Goal: Task Accomplishment & Management: Use online tool/utility

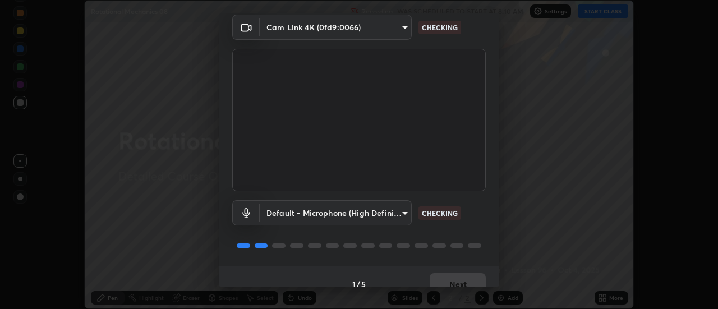
scroll to position [59, 0]
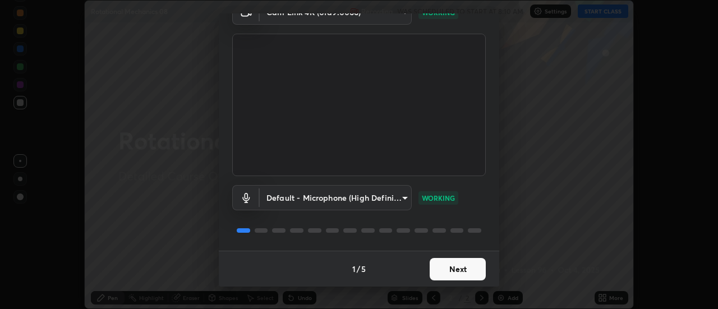
click at [446, 271] on button "Next" at bounding box center [458, 269] width 56 height 22
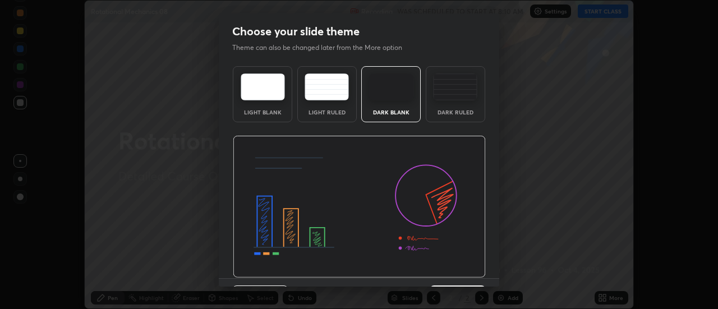
click at [438, 97] on img at bounding box center [455, 86] width 44 height 27
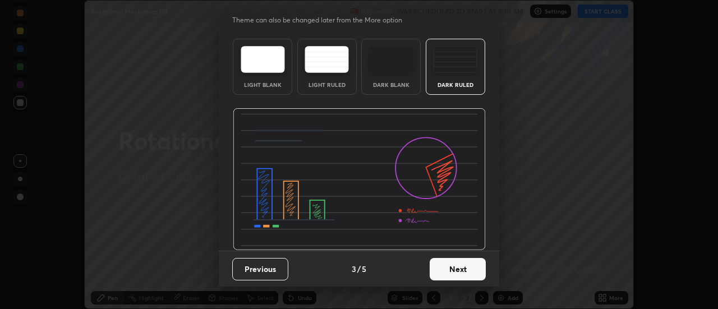
click at [450, 269] on button "Next" at bounding box center [458, 269] width 56 height 22
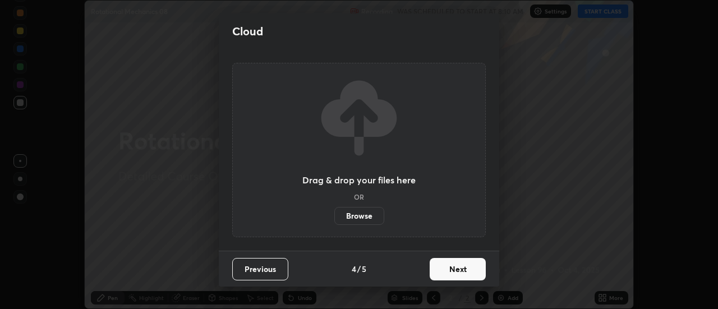
scroll to position [0, 0]
click at [364, 214] on label "Browse" at bounding box center [359, 216] width 50 height 18
click at [334, 214] on input "Browse" at bounding box center [334, 216] width 0 height 18
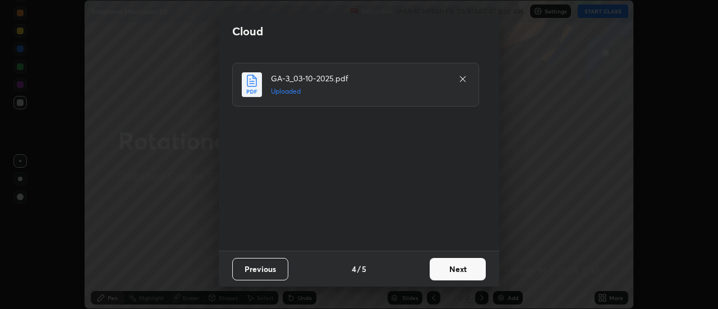
click at [445, 267] on button "Next" at bounding box center [458, 269] width 56 height 22
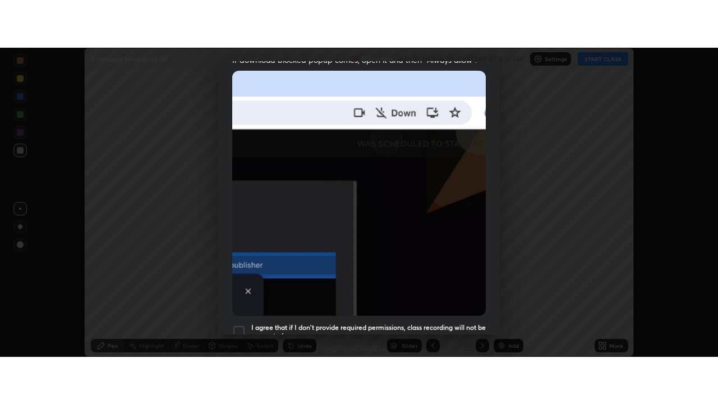
scroll to position [288, 0]
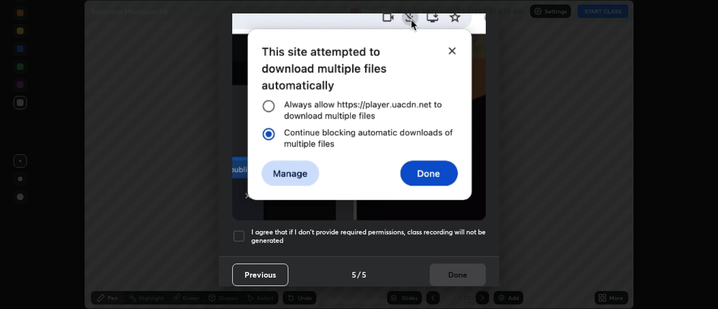
click at [391, 228] on h5 "I agree that if I don't provide required permissions, class recording will not …" at bounding box center [368, 236] width 234 height 17
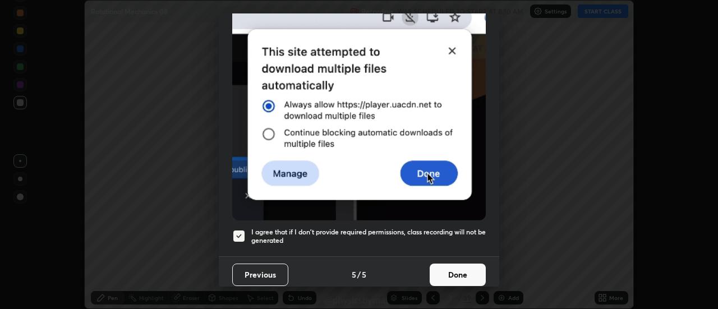
click at [457, 265] on button "Done" at bounding box center [458, 275] width 56 height 22
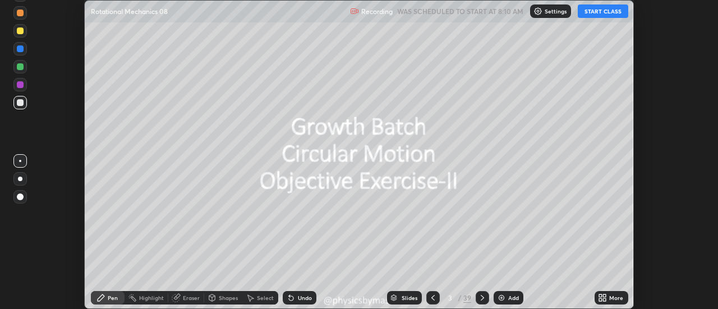
click at [430, 292] on div at bounding box center [432, 297] width 13 height 13
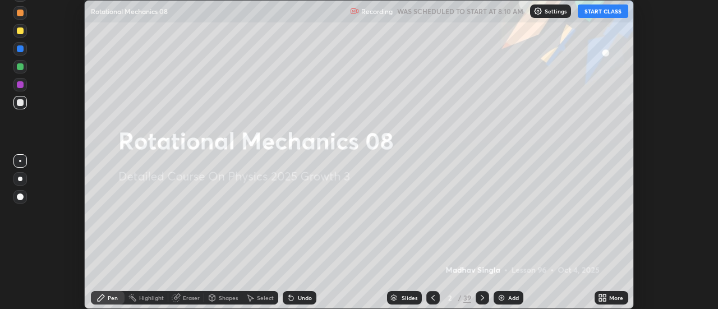
click at [481, 298] on icon at bounding box center [482, 297] width 9 height 9
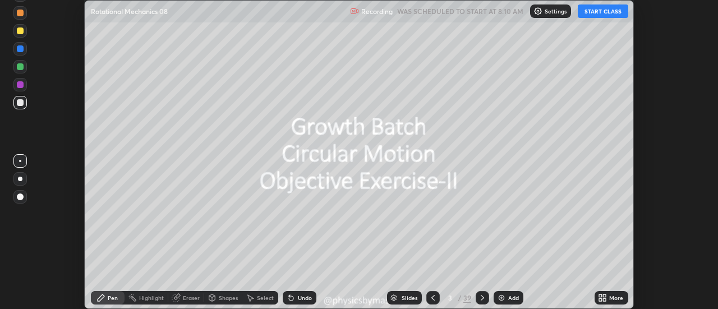
click at [477, 292] on div at bounding box center [482, 297] width 13 height 13
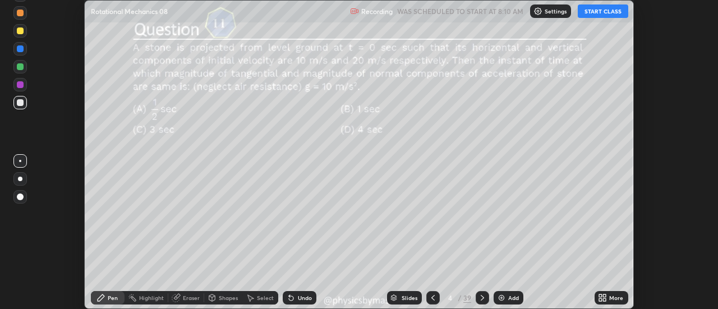
click at [431, 295] on icon at bounding box center [432, 297] width 9 height 9
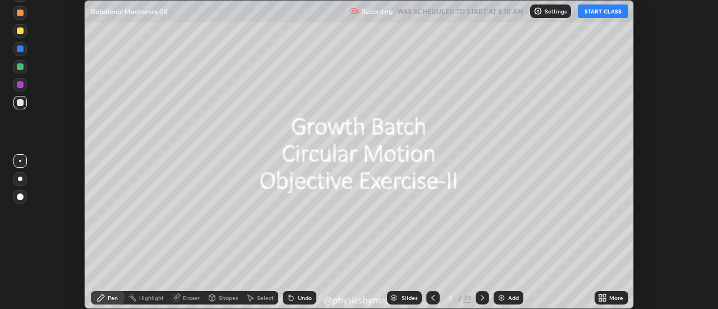
click at [432, 298] on icon at bounding box center [432, 297] width 9 height 9
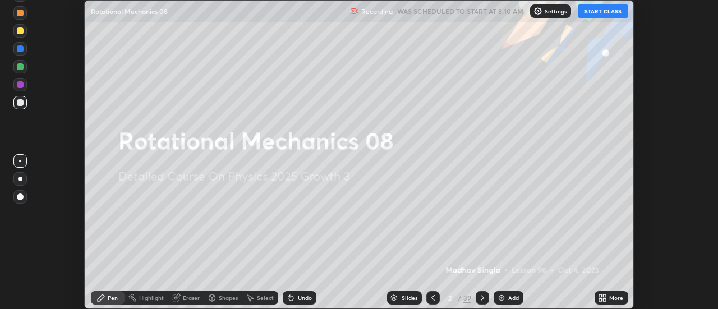
click at [606, 296] on icon at bounding box center [604, 295] width 3 height 3
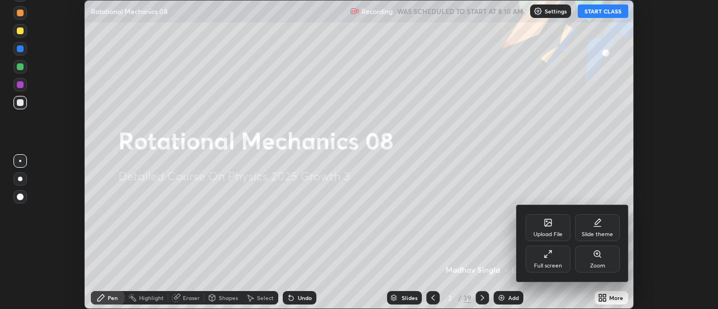
click at [555, 261] on div "Full screen" at bounding box center [547, 259] width 45 height 27
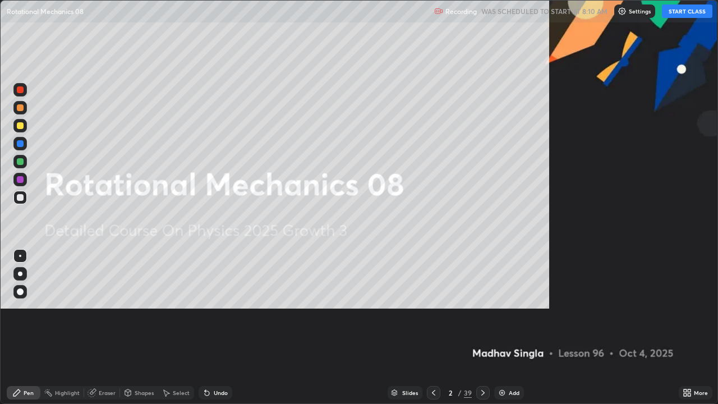
scroll to position [404, 718]
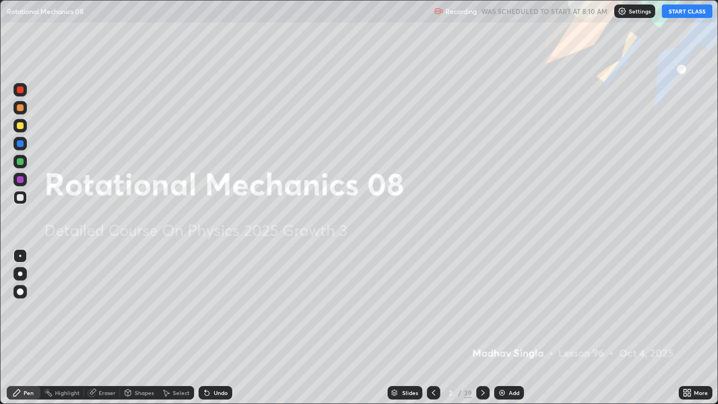
click at [684, 12] on button "START CLASS" at bounding box center [687, 10] width 50 height 13
click at [23, 160] on div at bounding box center [20, 161] width 7 height 7
click at [481, 308] on icon at bounding box center [482, 392] width 9 height 9
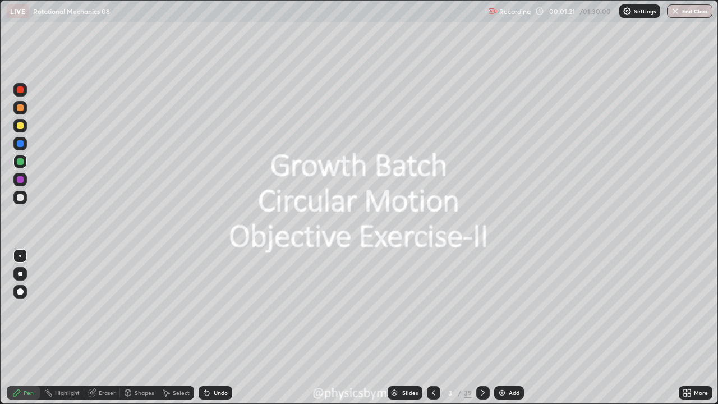
click at [481, 308] on icon at bounding box center [482, 392] width 9 height 9
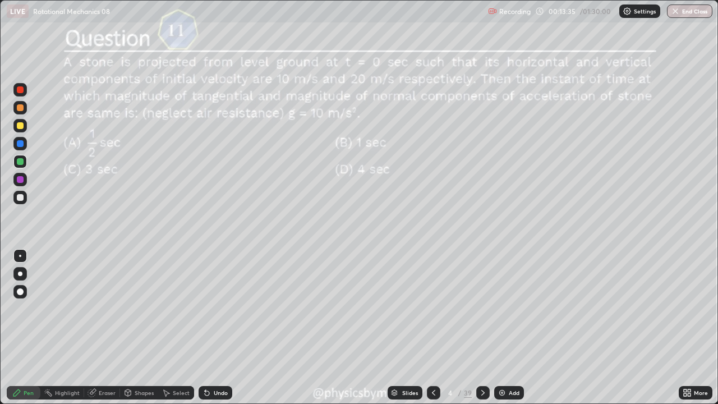
click at [23, 199] on div at bounding box center [20, 197] width 7 height 7
click at [214, 308] on div "Undo" at bounding box center [221, 393] width 14 height 6
click at [17, 163] on div at bounding box center [20, 161] width 7 height 7
click at [16, 130] on div at bounding box center [19, 125] width 13 height 13
click at [481, 308] on icon at bounding box center [482, 392] width 9 height 9
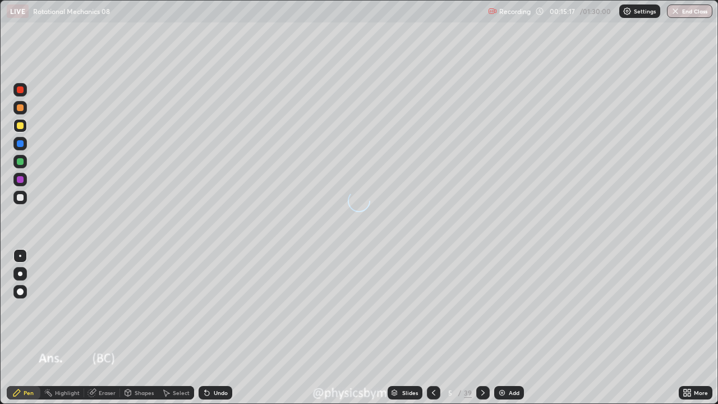
click at [481, 308] on icon at bounding box center [482, 393] width 3 height 6
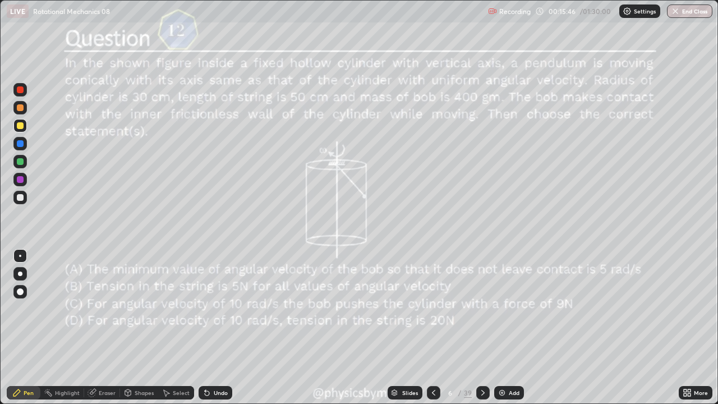
click at [20, 162] on div at bounding box center [20, 161] width 7 height 7
click at [209, 308] on div "Undo" at bounding box center [216, 392] width 34 height 13
click at [213, 308] on div "Undo" at bounding box center [216, 392] width 34 height 13
click at [481, 308] on icon at bounding box center [482, 392] width 9 height 9
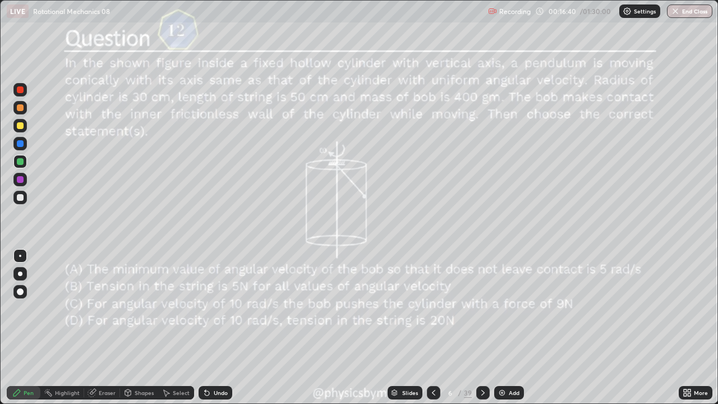
click at [481, 308] on icon at bounding box center [482, 392] width 9 height 9
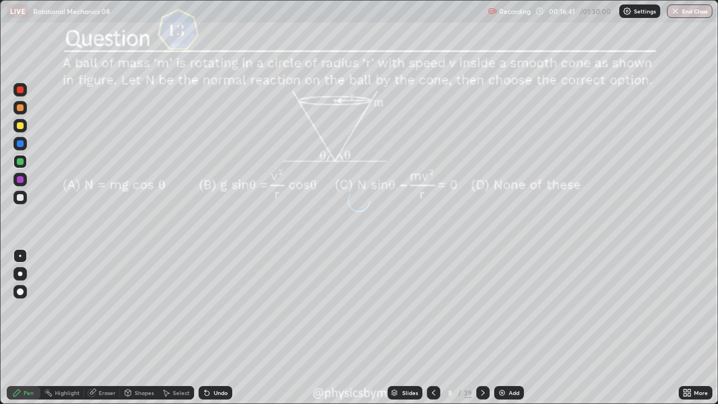
click at [481, 308] on icon at bounding box center [482, 392] width 9 height 9
click at [480, 308] on icon at bounding box center [482, 392] width 9 height 9
click at [20, 198] on div at bounding box center [20, 197] width 7 height 7
click at [451, 308] on div "10" at bounding box center [450, 392] width 11 height 7
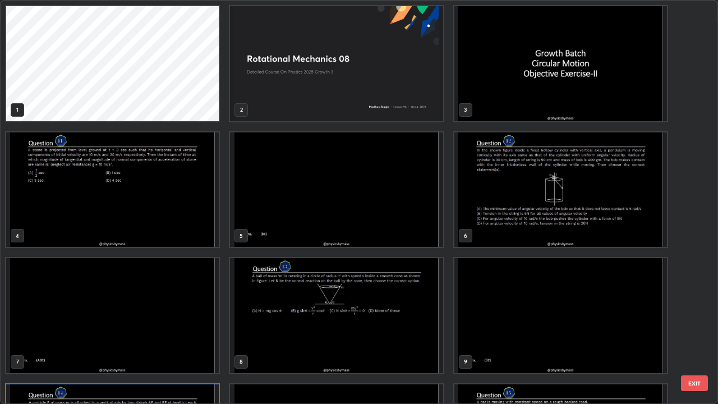
scroll to position [399, 711]
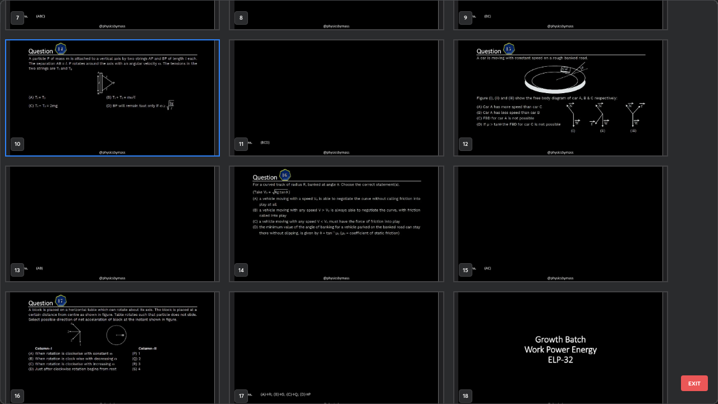
click at [146, 308] on img "grid" at bounding box center [112, 349] width 213 height 115
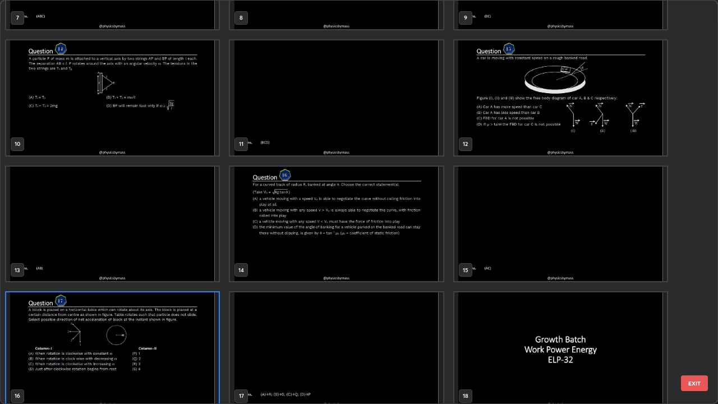
click at [145, 308] on div "4 5 6 7 8 9 10 11 12 13 14 15 16 17 18" at bounding box center [349, 202] width 697 height 403
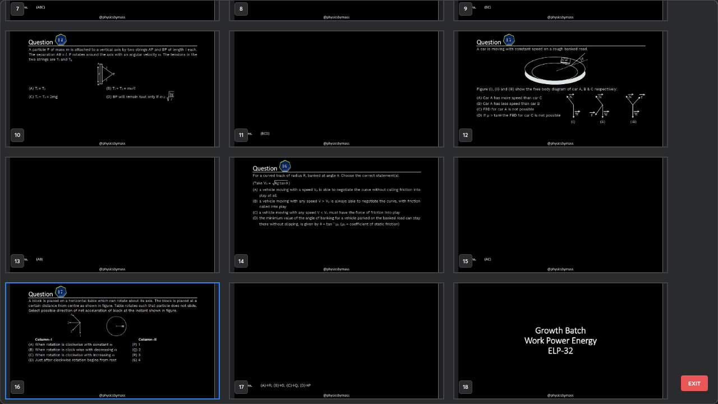
click at [162, 308] on img "grid" at bounding box center [112, 340] width 213 height 115
click at [160, 308] on img "grid" at bounding box center [112, 340] width 213 height 115
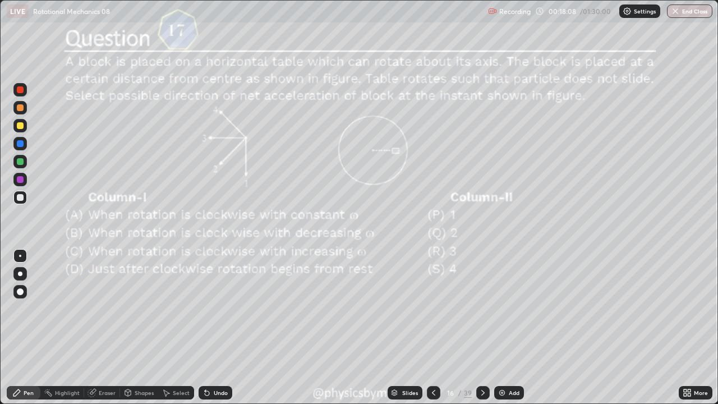
click at [19, 166] on div at bounding box center [19, 161] width 13 height 13
click at [458, 308] on div "/" at bounding box center [459, 392] width 3 height 7
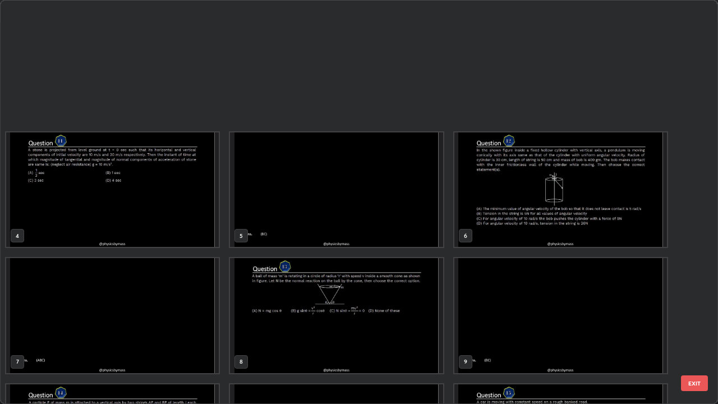
scroll to position [399, 711]
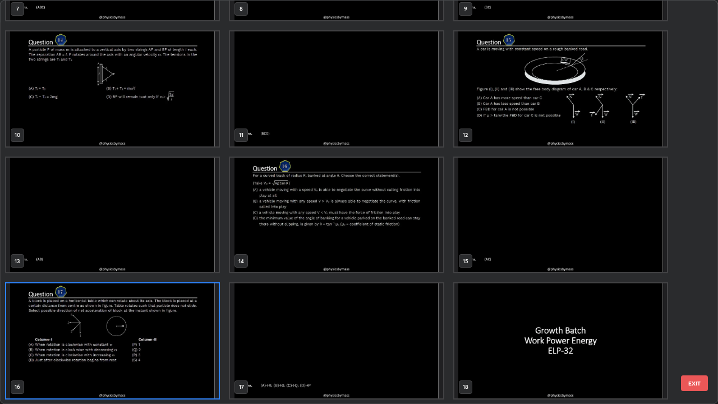
click at [168, 125] on img "grid" at bounding box center [112, 88] width 213 height 115
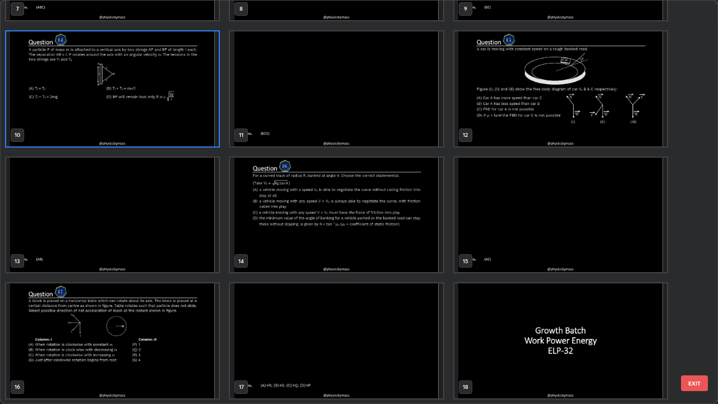
click at [172, 124] on img "grid" at bounding box center [112, 88] width 213 height 115
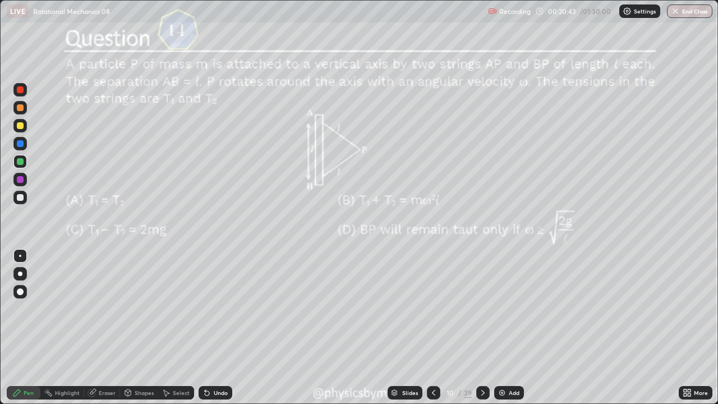
click at [467, 308] on div "39" at bounding box center [468, 393] width 8 height 10
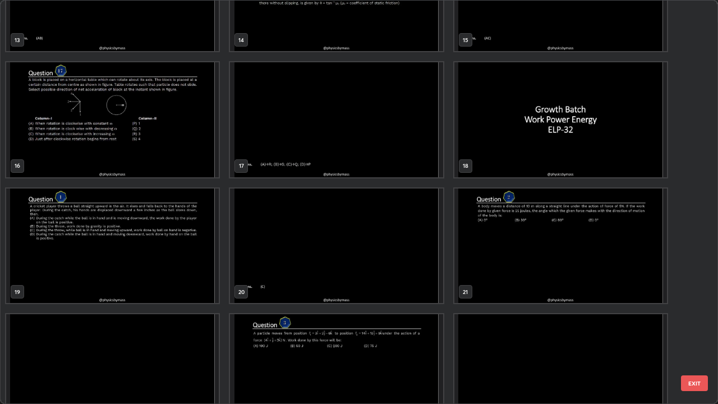
scroll to position [571, 0]
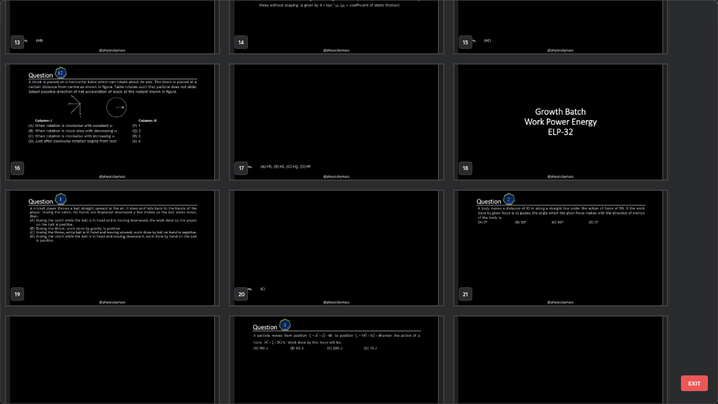
click at [176, 275] on img "grid" at bounding box center [112, 248] width 213 height 115
click at [173, 275] on img "grid" at bounding box center [112, 248] width 213 height 115
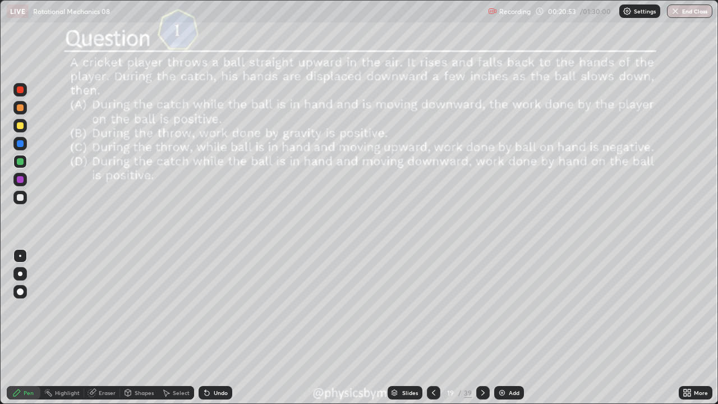
click at [451, 308] on div "19" at bounding box center [450, 392] width 11 height 7
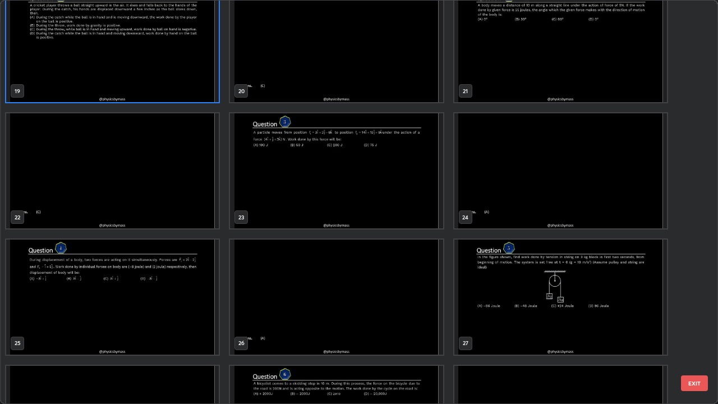
scroll to position [774, 0]
click at [181, 305] on img "grid" at bounding box center [112, 296] width 213 height 115
click at [178, 304] on img "grid" at bounding box center [112, 296] width 213 height 115
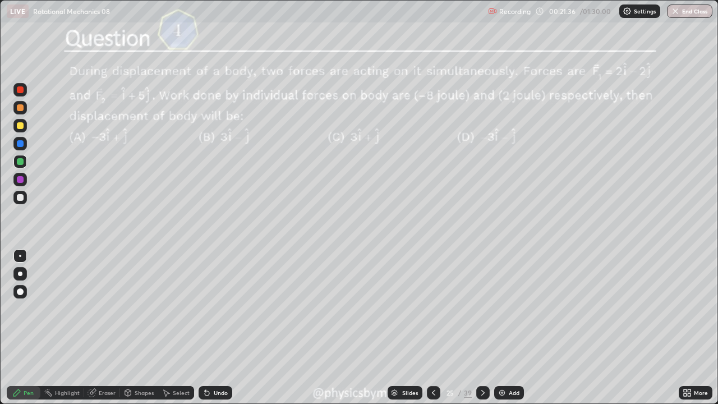
click at [481, 308] on icon at bounding box center [482, 392] width 9 height 9
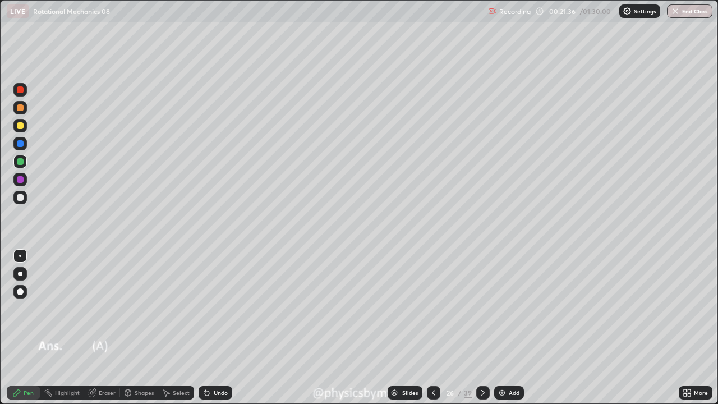
click at [481, 308] on icon at bounding box center [482, 392] width 9 height 9
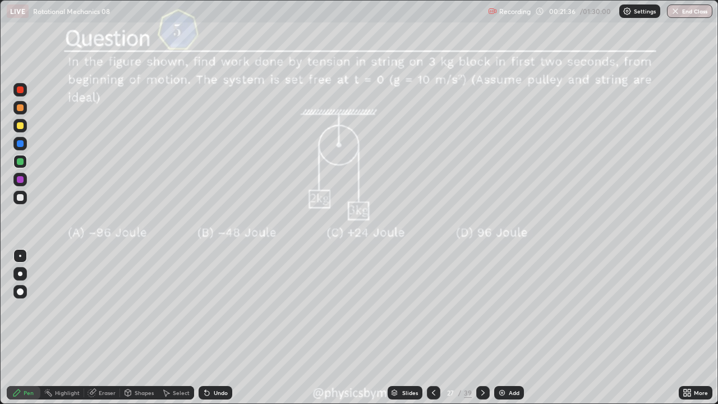
click at [483, 308] on icon at bounding box center [482, 392] width 9 height 9
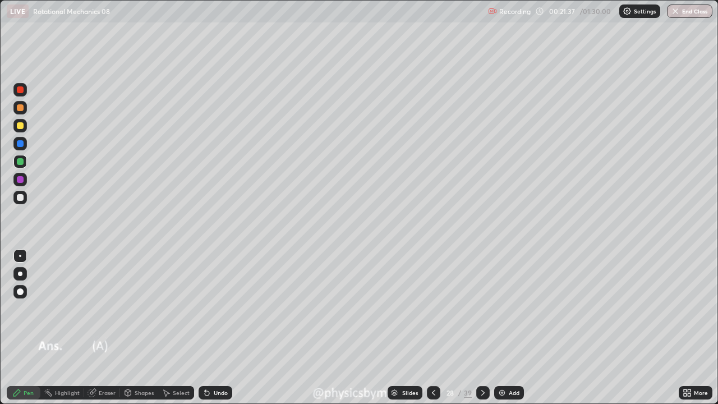
click at [483, 308] on icon at bounding box center [482, 392] width 9 height 9
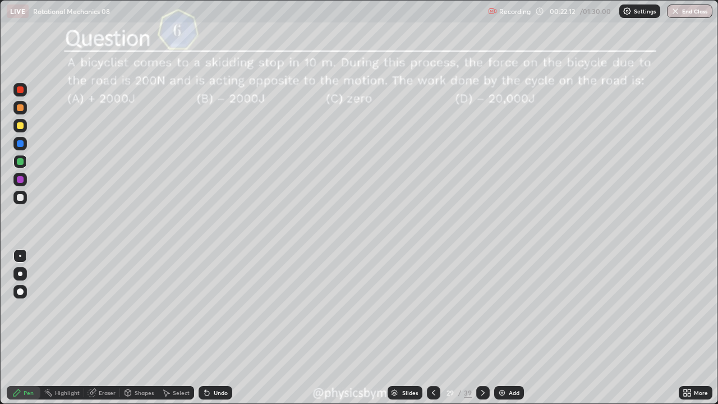
click at [465, 308] on div "39" at bounding box center [468, 393] width 8 height 10
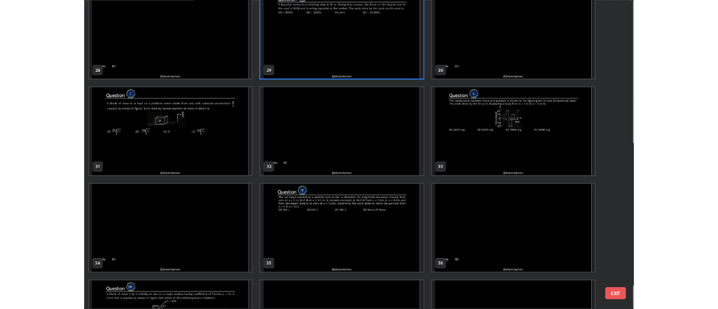
scroll to position [1152, 0]
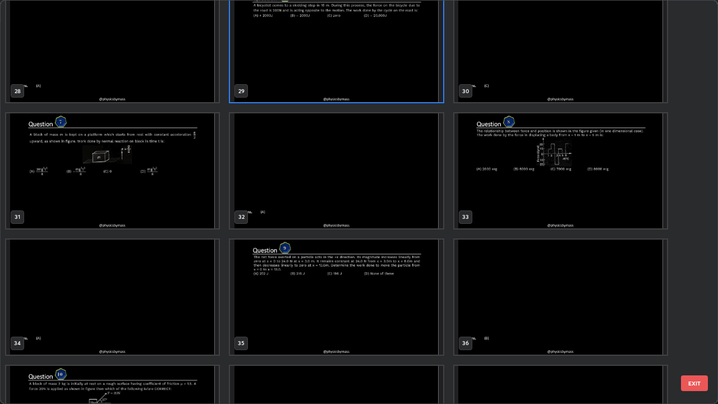
click at [377, 306] on img "grid" at bounding box center [336, 296] width 213 height 115
click at [376, 303] on img "grid" at bounding box center [336, 296] width 213 height 115
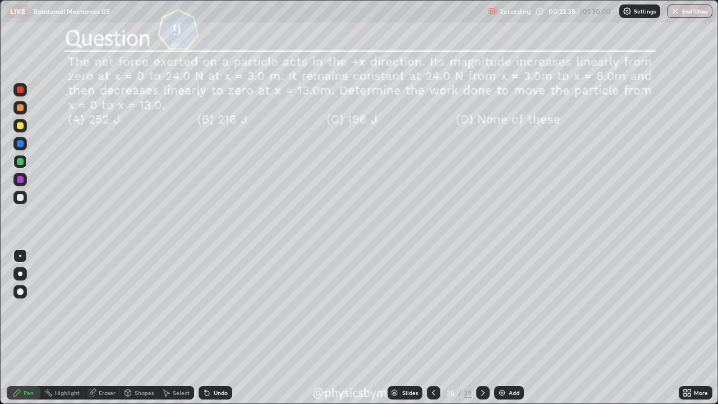
click at [19, 128] on div at bounding box center [20, 125] width 7 height 7
click at [481, 308] on icon at bounding box center [482, 393] width 3 height 6
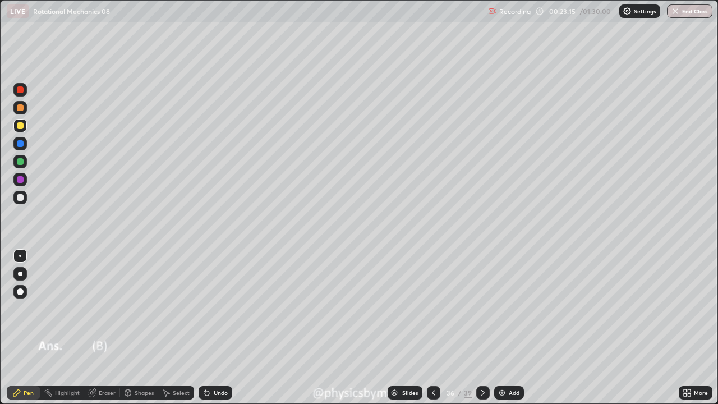
click at [482, 308] on icon at bounding box center [482, 392] width 9 height 9
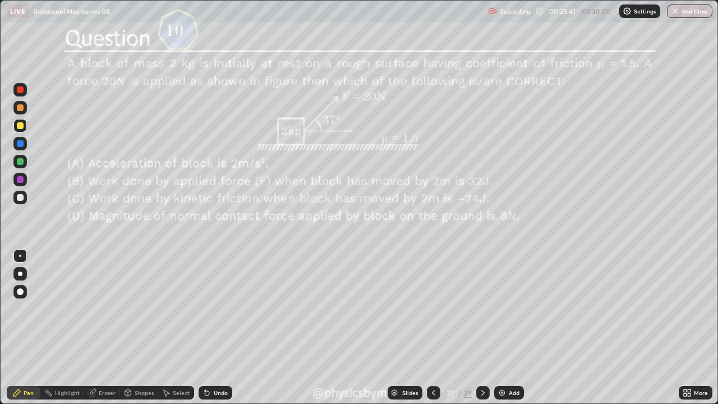
click at [216, 308] on div "Undo" at bounding box center [221, 393] width 14 height 6
click at [215, 308] on div "Undo" at bounding box center [216, 392] width 34 height 13
click at [101, 308] on div "Eraser" at bounding box center [107, 393] width 17 height 6
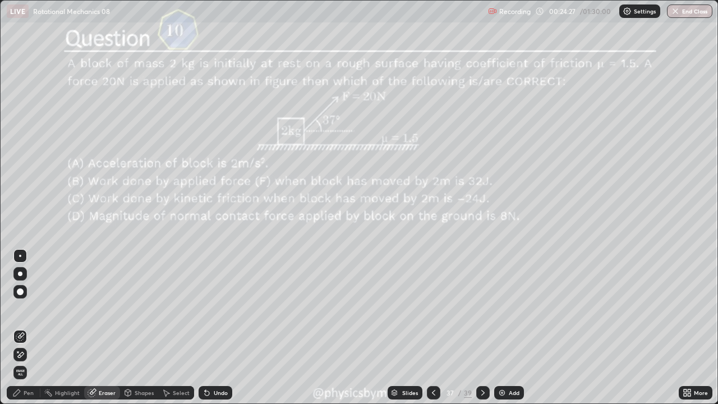
click at [20, 308] on icon at bounding box center [16, 392] width 9 height 9
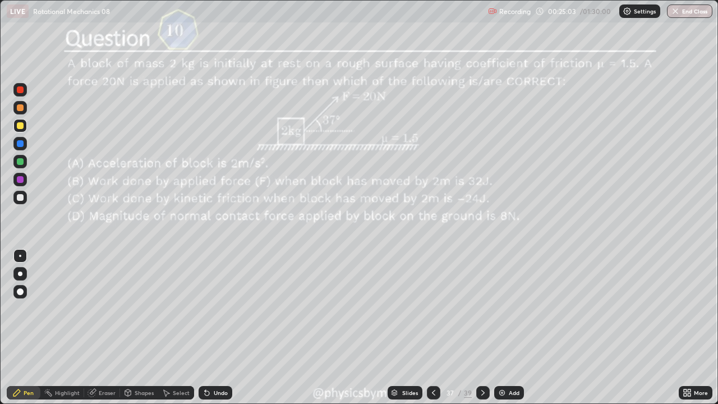
click at [480, 308] on icon at bounding box center [482, 392] width 9 height 9
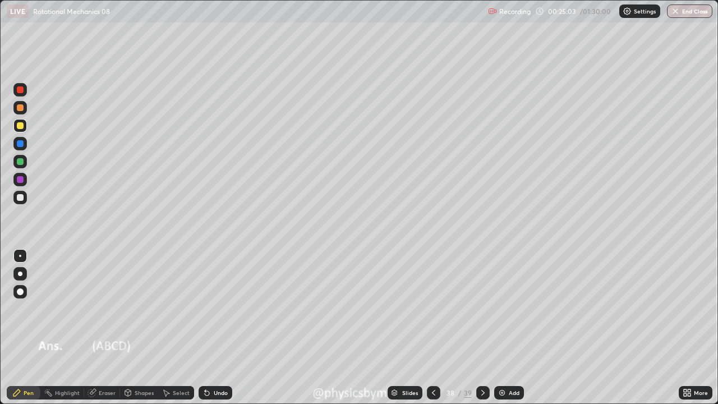
click at [481, 308] on icon at bounding box center [482, 392] width 9 height 9
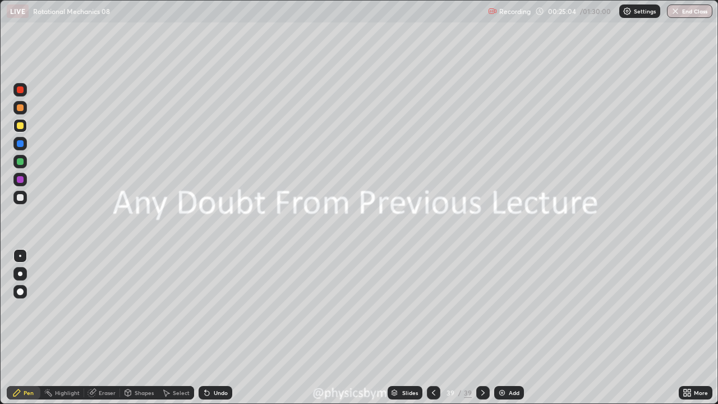
click at [505, 308] on img at bounding box center [501, 392] width 9 height 9
click at [21, 166] on div at bounding box center [19, 161] width 13 height 13
click at [24, 125] on div at bounding box center [19, 125] width 13 height 13
click at [22, 191] on div at bounding box center [19, 197] width 13 height 13
click at [21, 162] on div at bounding box center [20, 161] width 7 height 7
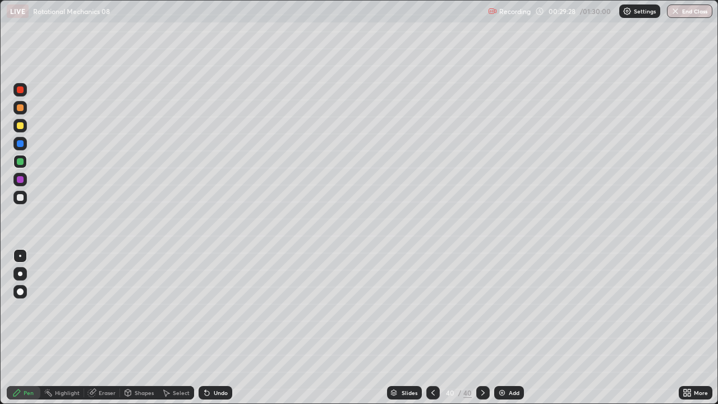
click at [25, 195] on div at bounding box center [19, 197] width 13 height 13
click at [216, 308] on div "Undo" at bounding box center [221, 393] width 14 height 6
click at [14, 165] on div at bounding box center [19, 161] width 13 height 13
click at [220, 308] on div "Undo" at bounding box center [216, 392] width 34 height 13
click at [16, 196] on div at bounding box center [19, 197] width 13 height 13
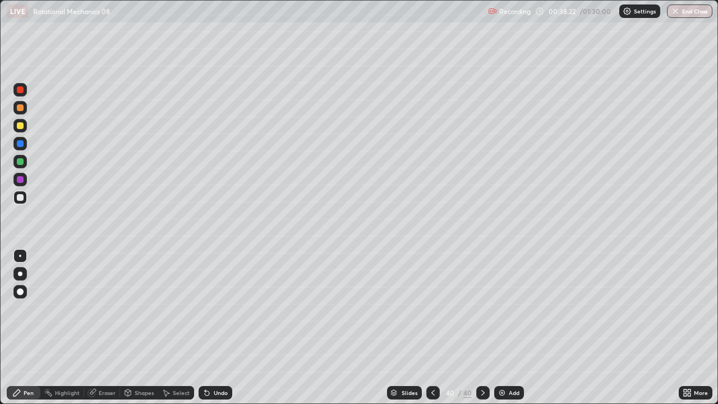
click at [502, 308] on img at bounding box center [501, 392] width 9 height 9
click at [21, 162] on div at bounding box center [20, 161] width 7 height 7
click at [22, 197] on div at bounding box center [20, 197] width 7 height 7
click at [22, 127] on div at bounding box center [20, 125] width 7 height 7
click at [15, 201] on div at bounding box center [19, 197] width 13 height 13
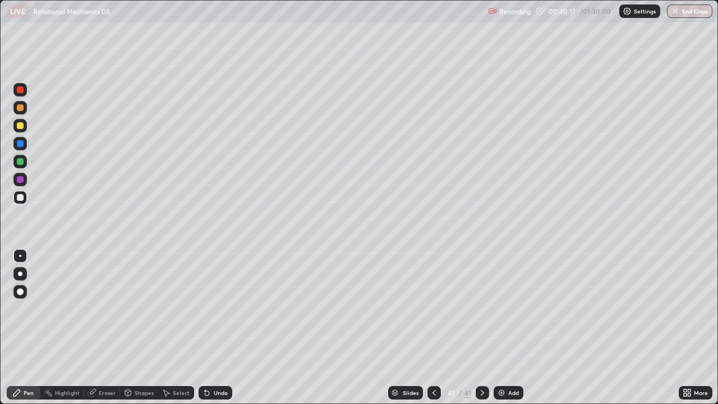
click at [21, 163] on div at bounding box center [20, 161] width 7 height 7
click at [22, 203] on div at bounding box center [19, 197] width 13 height 13
click at [215, 308] on div "Undo" at bounding box center [221, 393] width 14 height 6
click at [216, 308] on div "Undo" at bounding box center [221, 393] width 14 height 6
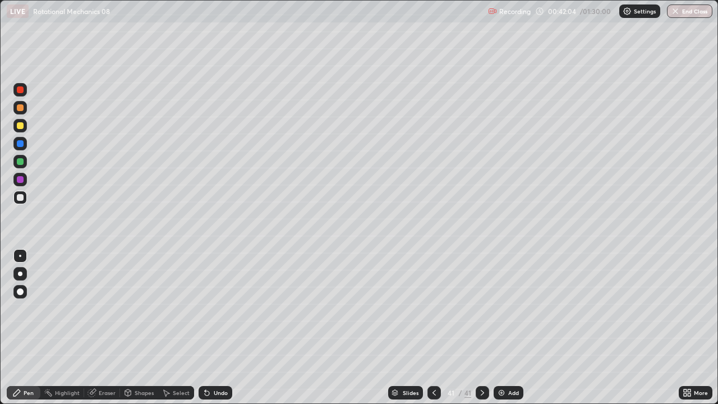
click at [203, 308] on icon at bounding box center [206, 392] width 9 height 9
click at [201, 308] on div "Undo" at bounding box center [216, 392] width 34 height 13
click at [211, 308] on div "Undo" at bounding box center [216, 392] width 34 height 13
click at [210, 308] on div "Undo" at bounding box center [216, 392] width 34 height 13
click at [220, 308] on div "Undo" at bounding box center [216, 392] width 34 height 13
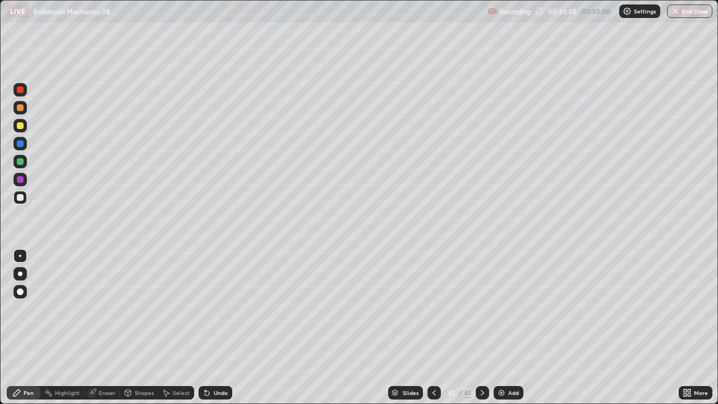
click at [218, 308] on div "Undo" at bounding box center [216, 392] width 34 height 13
click at [141, 308] on div "Shapes" at bounding box center [144, 393] width 19 height 6
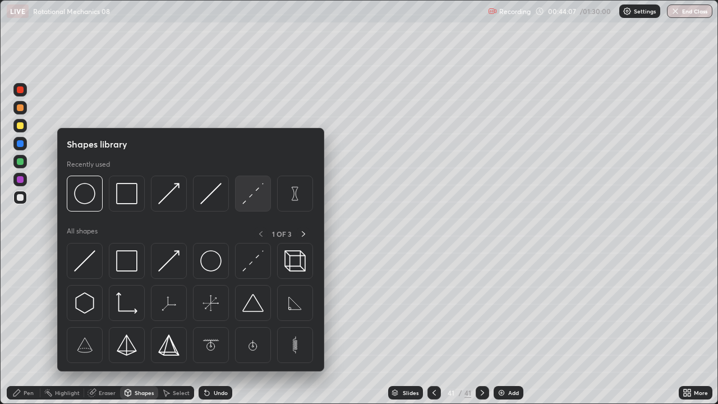
click at [252, 198] on img at bounding box center [252, 193] width 21 height 21
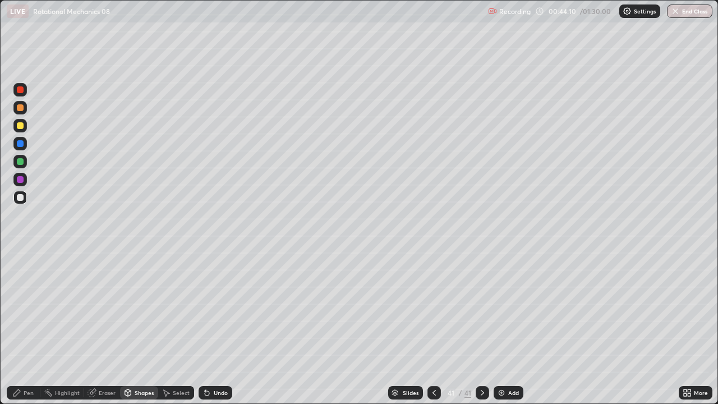
click at [22, 308] on div "Pen" at bounding box center [24, 392] width 34 height 13
click at [207, 308] on icon at bounding box center [207, 393] width 4 height 4
click at [209, 308] on icon at bounding box center [206, 392] width 9 height 9
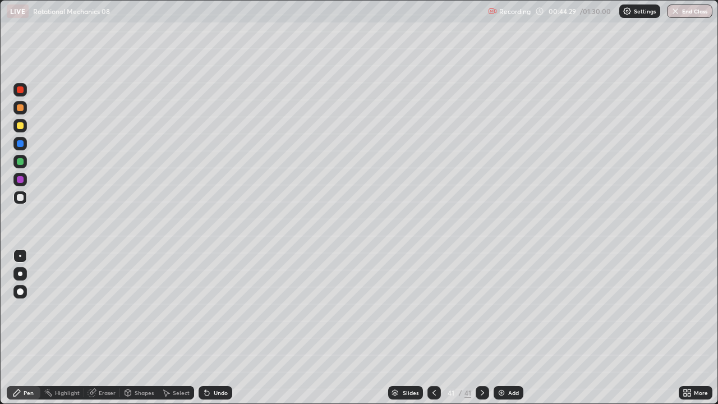
click at [209, 308] on icon at bounding box center [206, 392] width 9 height 9
click at [210, 308] on div "Undo" at bounding box center [216, 392] width 34 height 13
click at [218, 308] on div "Undo" at bounding box center [221, 393] width 14 height 6
click at [214, 308] on div "Undo" at bounding box center [221, 393] width 14 height 6
click at [205, 308] on icon at bounding box center [207, 393] width 4 height 4
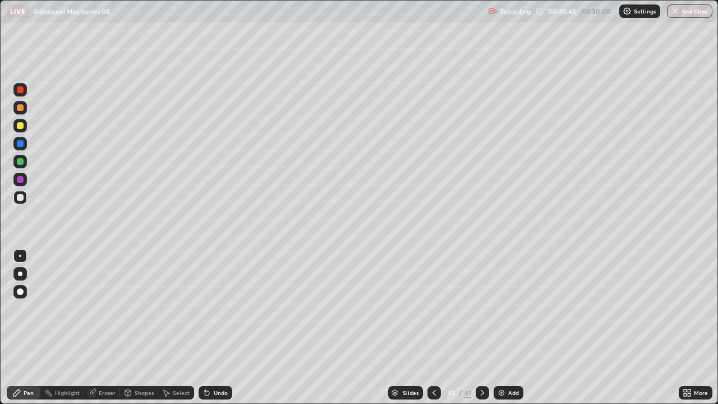
click at [208, 308] on icon at bounding box center [206, 392] width 9 height 9
click at [207, 308] on icon at bounding box center [206, 392] width 9 height 9
click at [502, 308] on img at bounding box center [501, 392] width 9 height 9
click at [22, 161] on div at bounding box center [20, 161] width 7 height 7
click at [23, 126] on div at bounding box center [20, 125] width 7 height 7
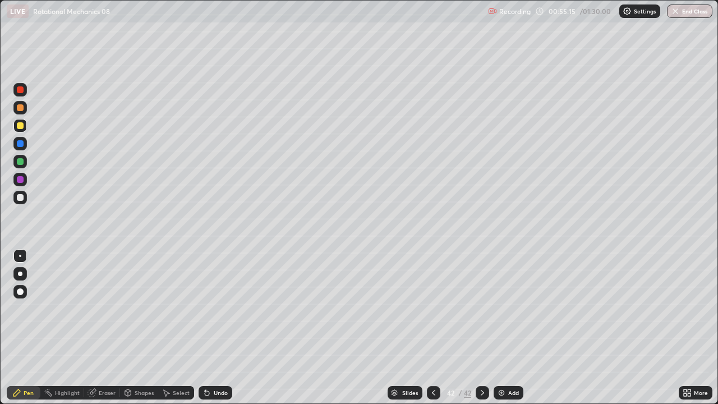
click at [24, 164] on div at bounding box center [19, 161] width 13 height 13
click at [22, 125] on div at bounding box center [20, 125] width 7 height 7
click at [205, 308] on icon at bounding box center [207, 393] width 4 height 4
click at [208, 308] on icon at bounding box center [206, 392] width 9 height 9
click at [182, 308] on div "Select" at bounding box center [181, 393] width 17 height 6
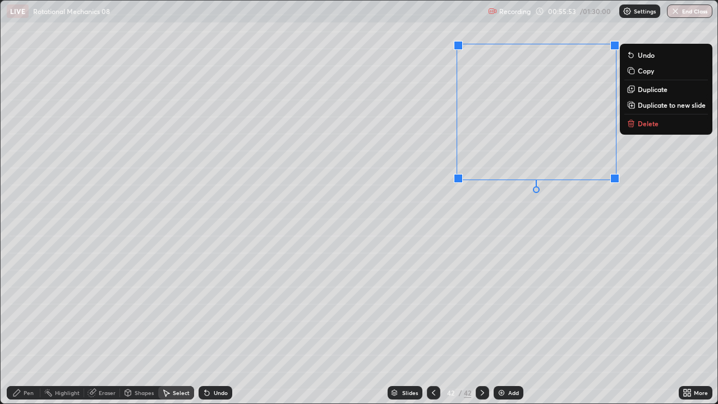
click at [25, 308] on div "Pen" at bounding box center [29, 393] width 10 height 6
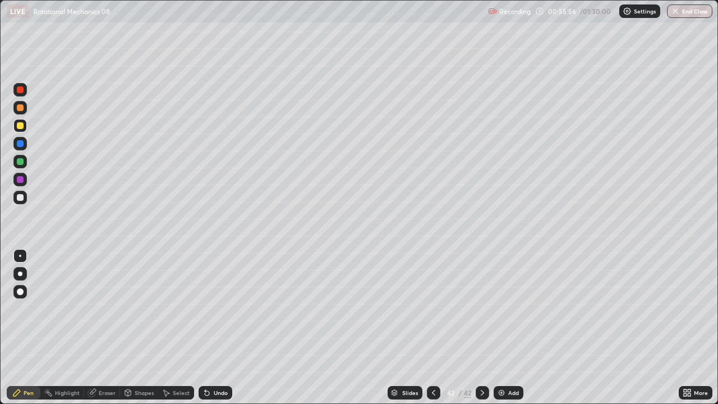
click at [20, 198] on div at bounding box center [20, 197] width 7 height 7
click at [22, 308] on div "Pen" at bounding box center [24, 392] width 34 height 13
click at [501, 308] on img at bounding box center [501, 392] width 9 height 9
click at [142, 308] on div "Shapes" at bounding box center [144, 393] width 19 height 6
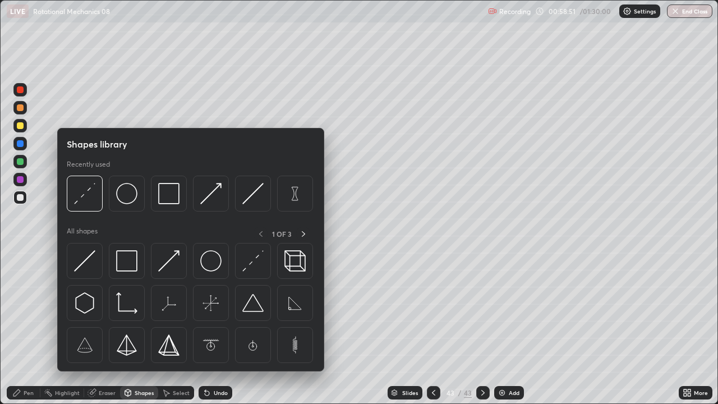
click at [17, 308] on icon at bounding box center [16, 392] width 9 height 9
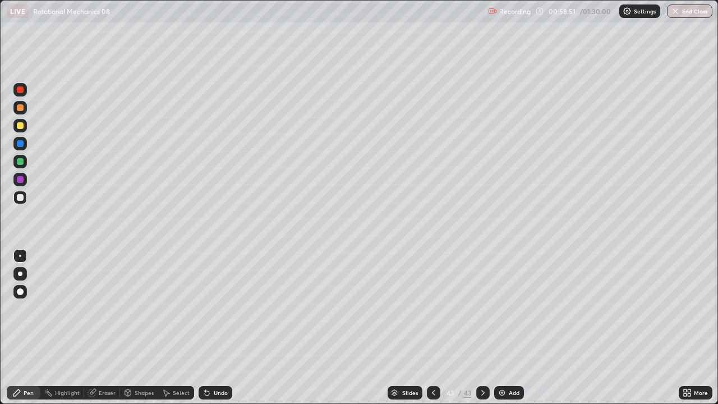
click at [25, 162] on div at bounding box center [19, 161] width 13 height 13
click at [26, 128] on div at bounding box center [19, 125] width 13 height 13
click at [209, 308] on icon at bounding box center [206, 392] width 9 height 9
click at [21, 194] on div at bounding box center [20, 197] width 7 height 7
click at [25, 162] on div at bounding box center [19, 161] width 13 height 13
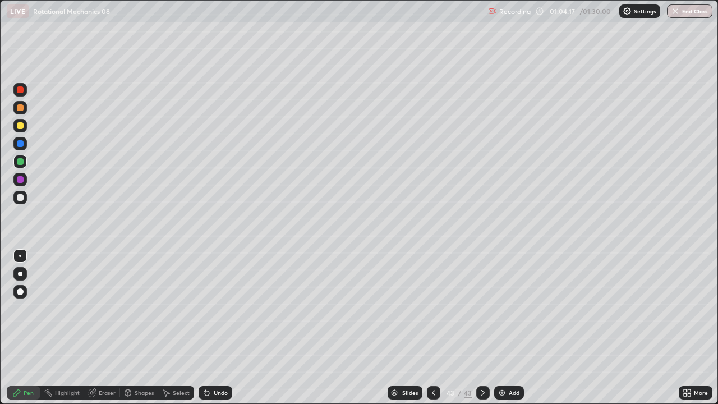
click at [509, 308] on div "Add" at bounding box center [514, 393] width 11 height 6
click at [22, 123] on div at bounding box center [20, 125] width 7 height 7
click at [22, 162] on div at bounding box center [20, 161] width 7 height 7
click at [20, 198] on div at bounding box center [20, 197] width 7 height 7
click at [135, 308] on div "Shapes" at bounding box center [144, 393] width 19 height 6
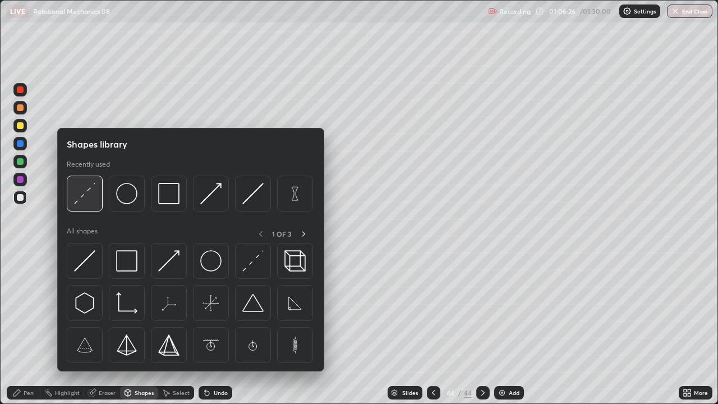
click at [83, 206] on div at bounding box center [85, 194] width 36 height 36
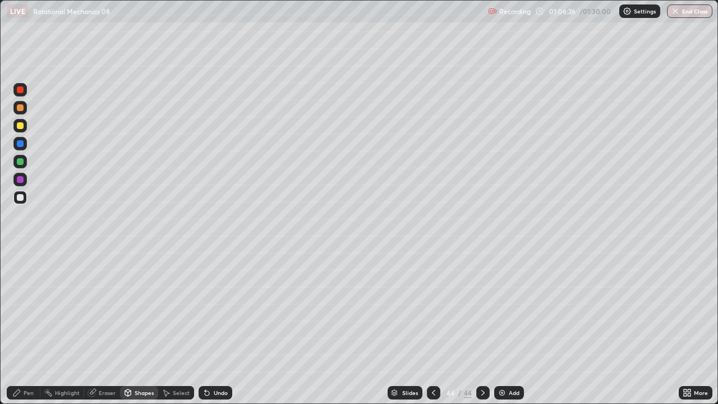
click at [21, 158] on div at bounding box center [20, 161] width 7 height 7
click at [24, 308] on div "Pen" at bounding box center [29, 393] width 10 height 6
click at [205, 308] on icon at bounding box center [207, 393] width 4 height 4
click at [209, 308] on div "Undo" at bounding box center [216, 392] width 34 height 13
click at [214, 308] on div "Undo" at bounding box center [221, 393] width 14 height 6
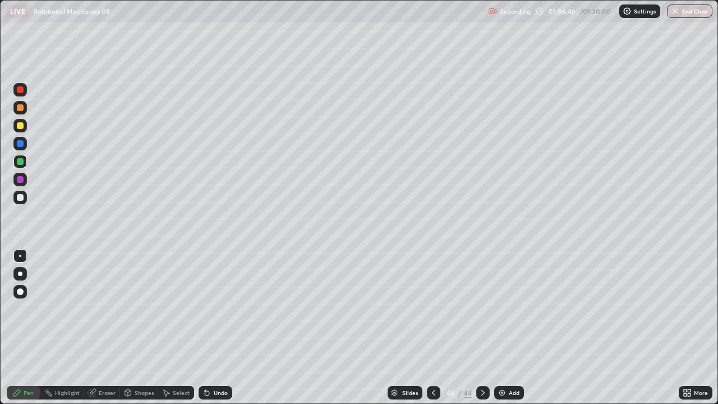
click at [216, 308] on div "Undo" at bounding box center [221, 393] width 14 height 6
click at [20, 198] on div at bounding box center [20, 197] width 7 height 7
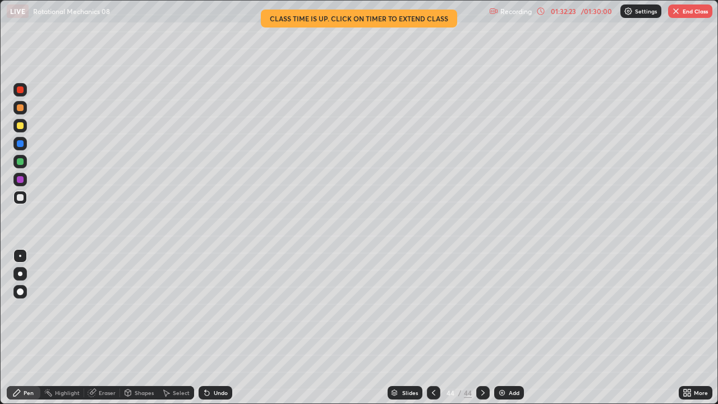
click at [679, 12] on img "button" at bounding box center [675, 11] width 9 height 9
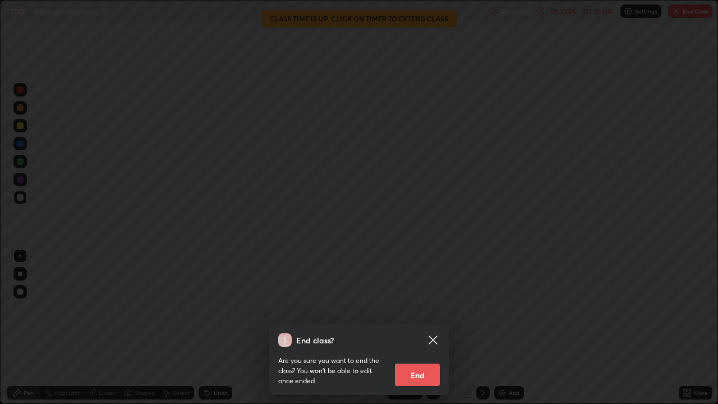
click at [418, 308] on button "End" at bounding box center [417, 374] width 45 height 22
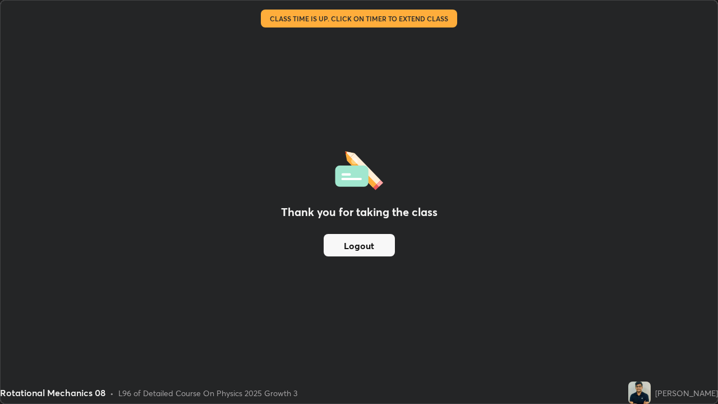
click at [371, 246] on button "Logout" at bounding box center [359, 245] width 71 height 22
click at [372, 248] on button "Logout" at bounding box center [359, 245] width 71 height 22
click at [374, 247] on button "Logout" at bounding box center [359, 245] width 71 height 22
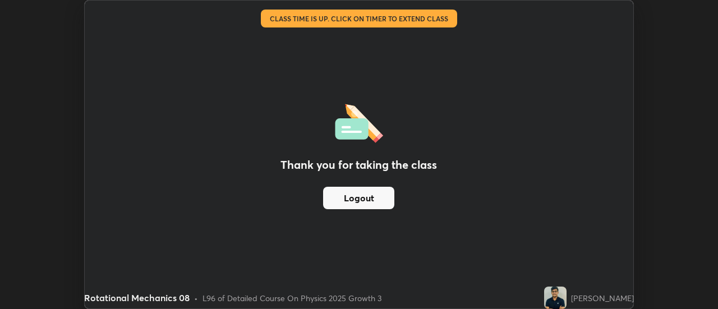
scroll to position [55773, 55364]
